Goal: Register for event/course

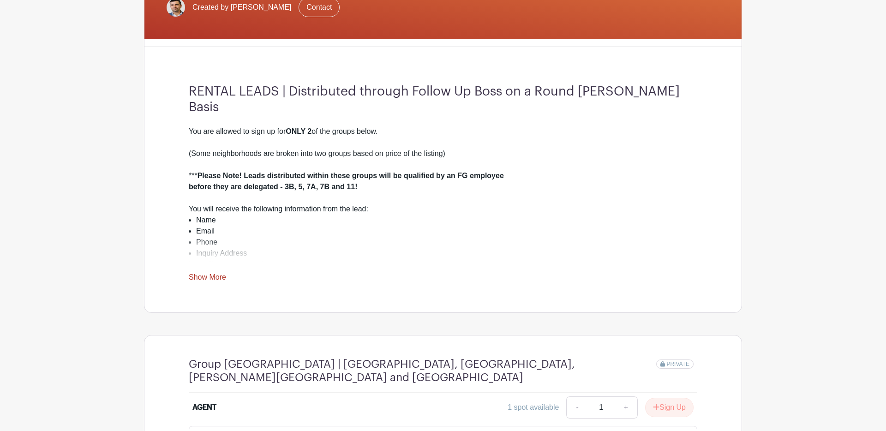
scroll to position [511, 0]
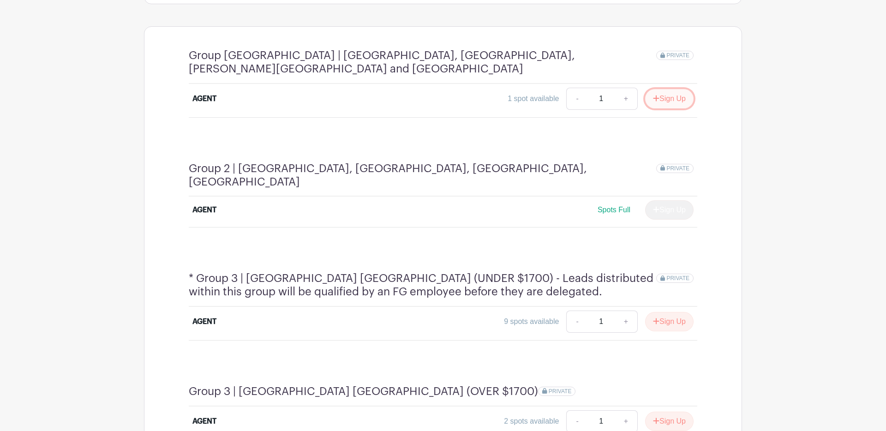
click at [673, 92] on button "Sign Up" at bounding box center [669, 98] width 48 height 19
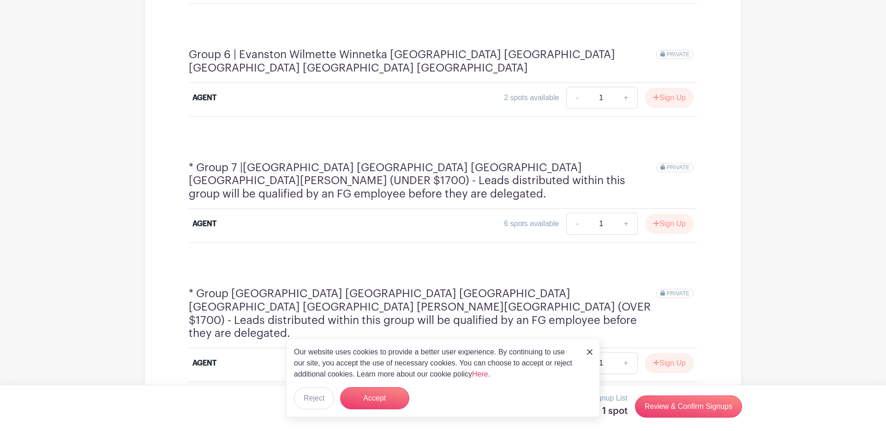
scroll to position [1174, 0]
click at [666, 353] on button "Sign Up" at bounding box center [669, 362] width 48 height 19
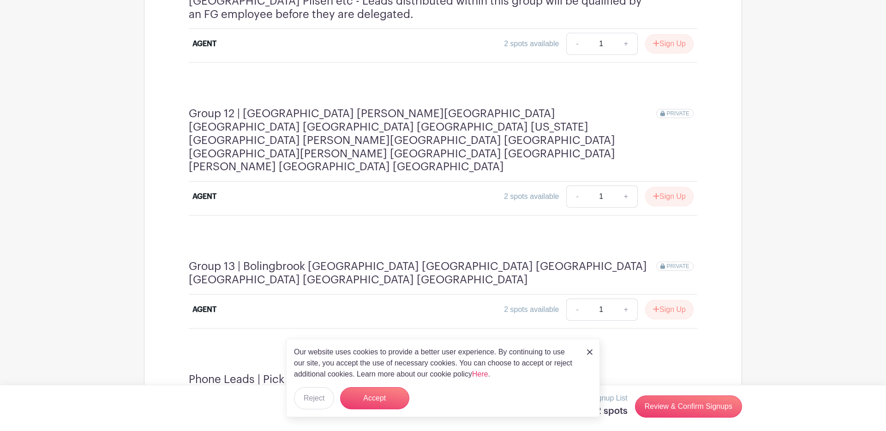
scroll to position [2049, 0]
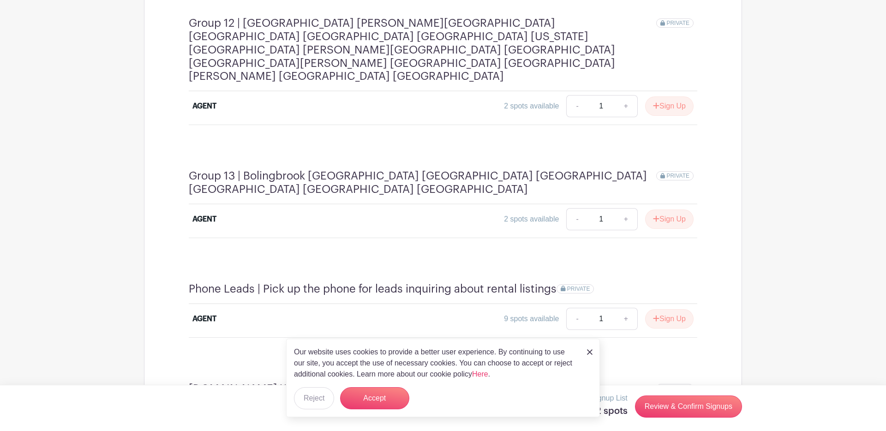
click at [672, 406] on link "Review & Confirm Signups" at bounding box center [688, 407] width 107 height 22
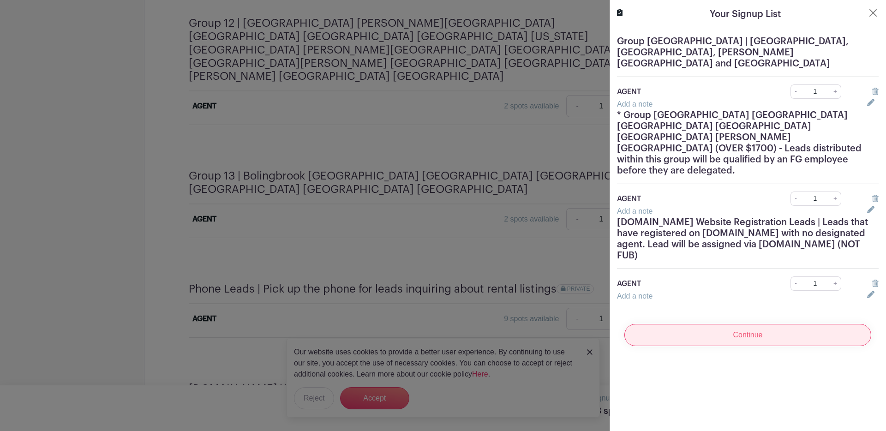
click at [737, 324] on input "Continue" at bounding box center [748, 335] width 247 height 22
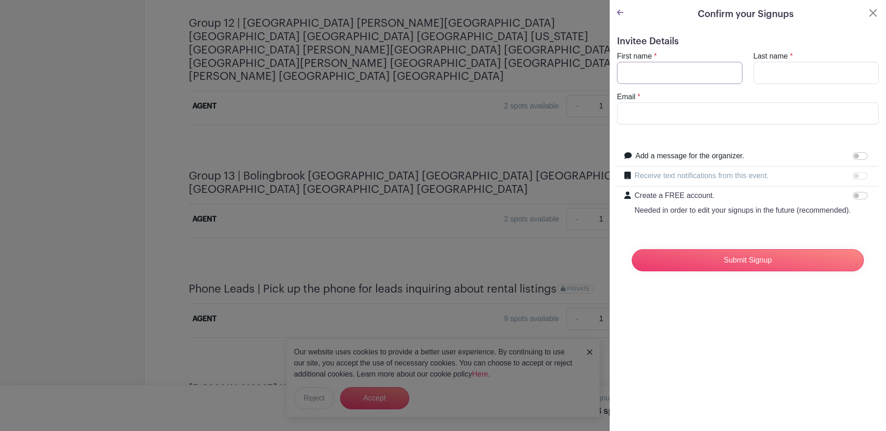
drag, startPoint x: 638, startPoint y: 77, endPoint x: 644, endPoint y: 78, distance: 6.2
click at [639, 78] on input "First name" at bounding box center [680, 73] width 126 height 22
type input "[PERSON_NAME]"
type input "Shuai"
drag, startPoint x: 705, startPoint y: 112, endPoint x: 556, endPoint y: 112, distance: 149.1
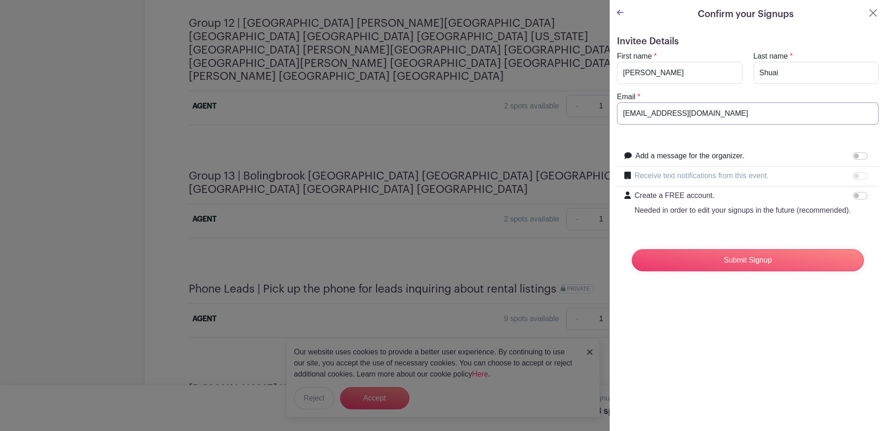
type input "[EMAIL_ADDRESS][DOMAIN_NAME]"
click at [703, 263] on input "Submit Signup" at bounding box center [748, 260] width 232 height 22
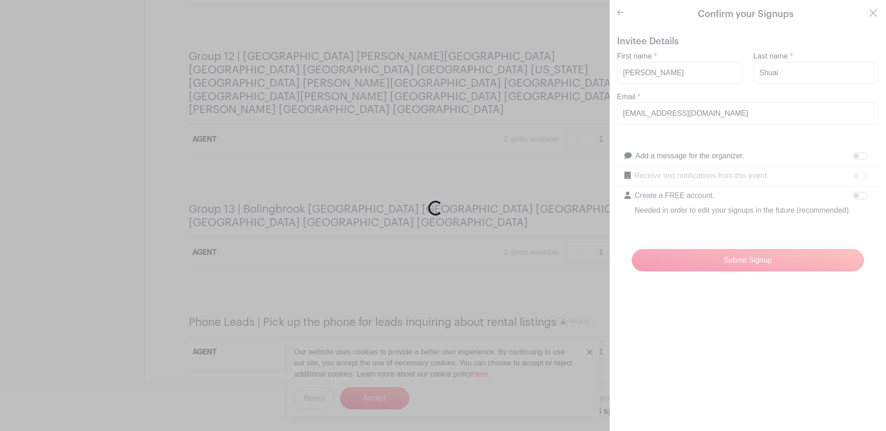
scroll to position [2082, 0]
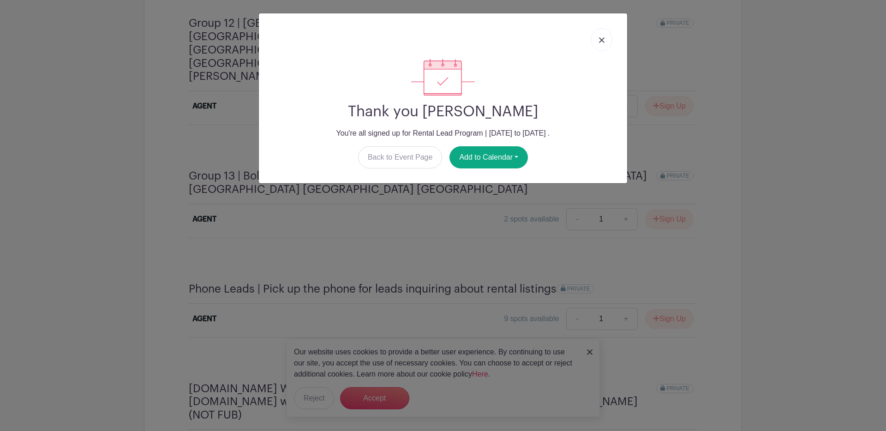
click at [601, 42] on img at bounding box center [602, 40] width 6 height 6
